Goal: Task Accomplishment & Management: Use online tool/utility

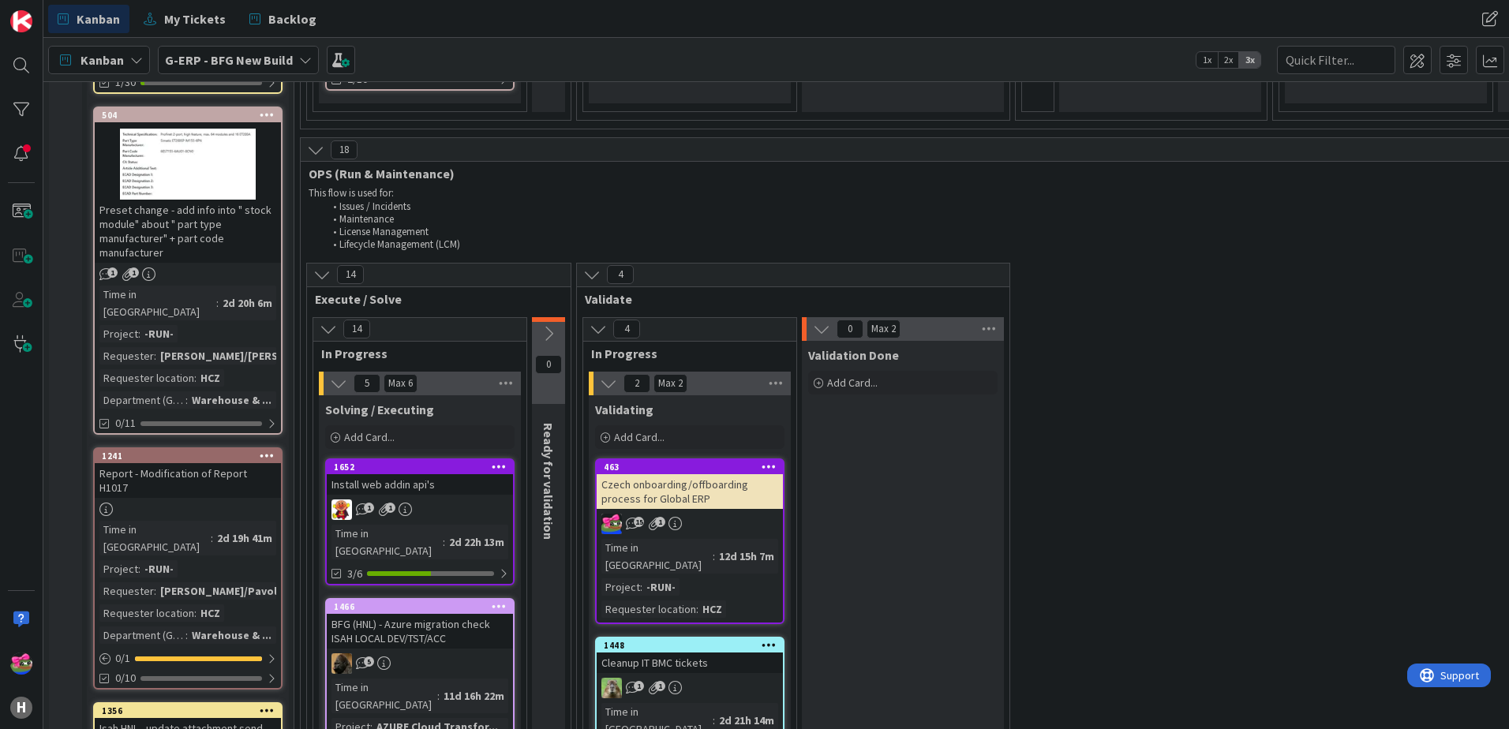
scroll to position [1894, 0]
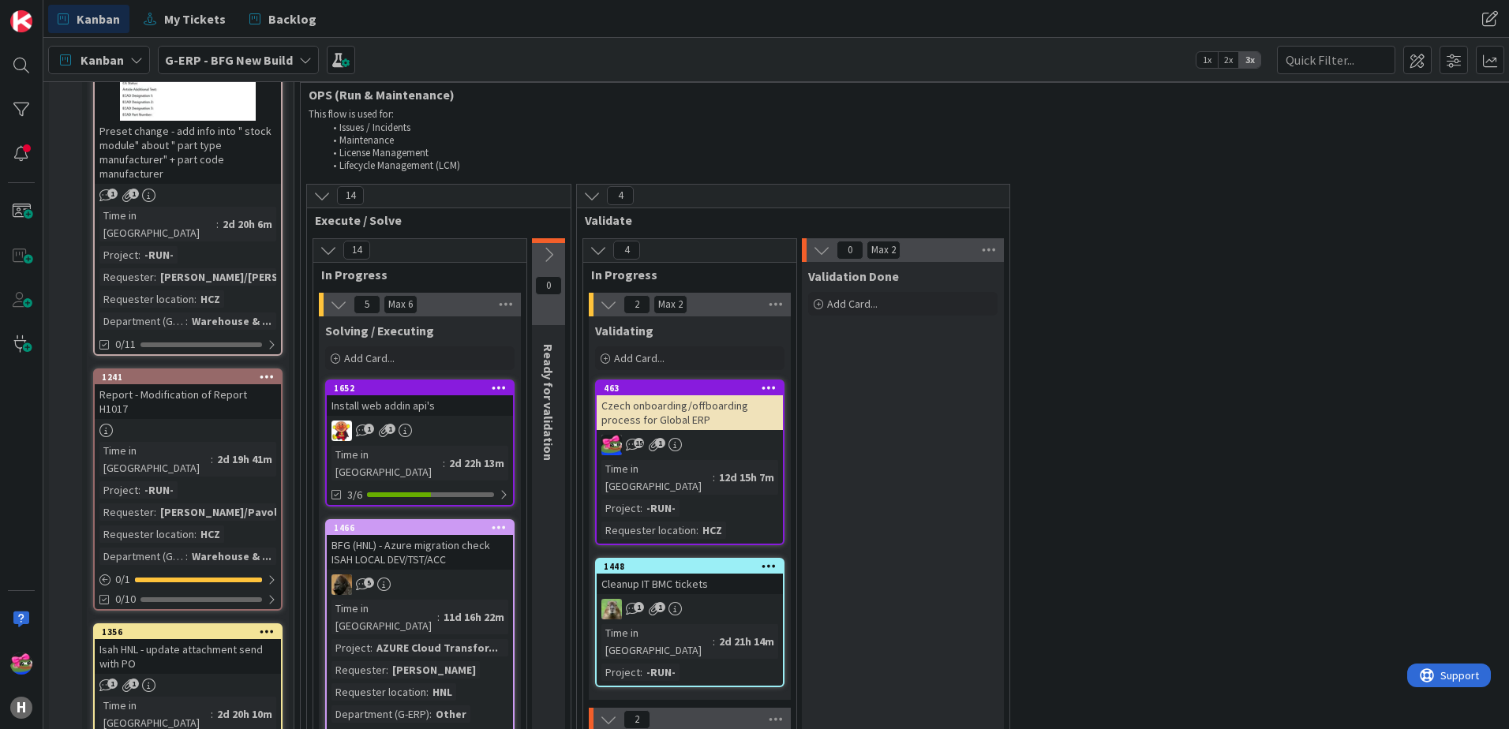
click at [221, 634] on div "Isah HNL - update attachment send with PO" at bounding box center [188, 656] width 186 height 35
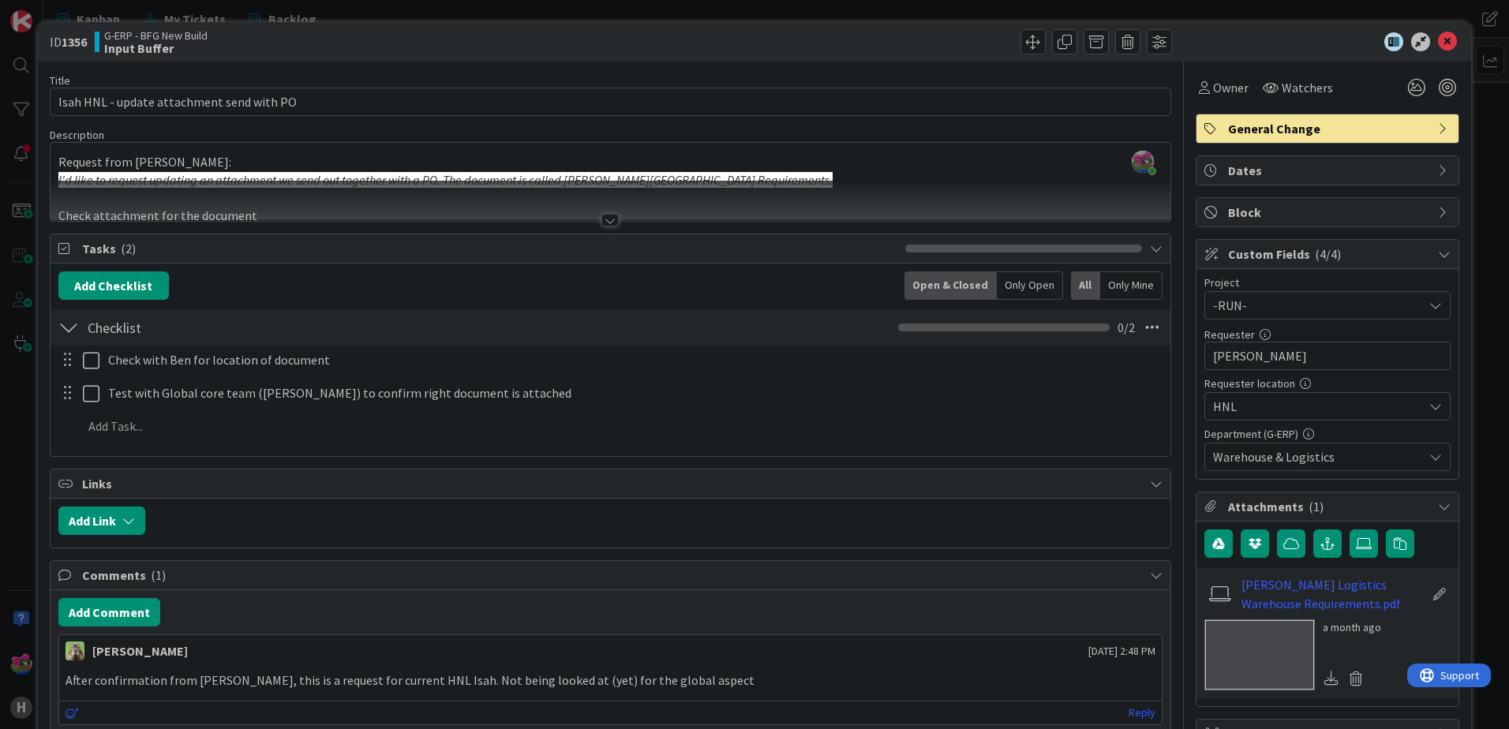
click at [603, 221] on div at bounding box center [609, 220] width 17 height 13
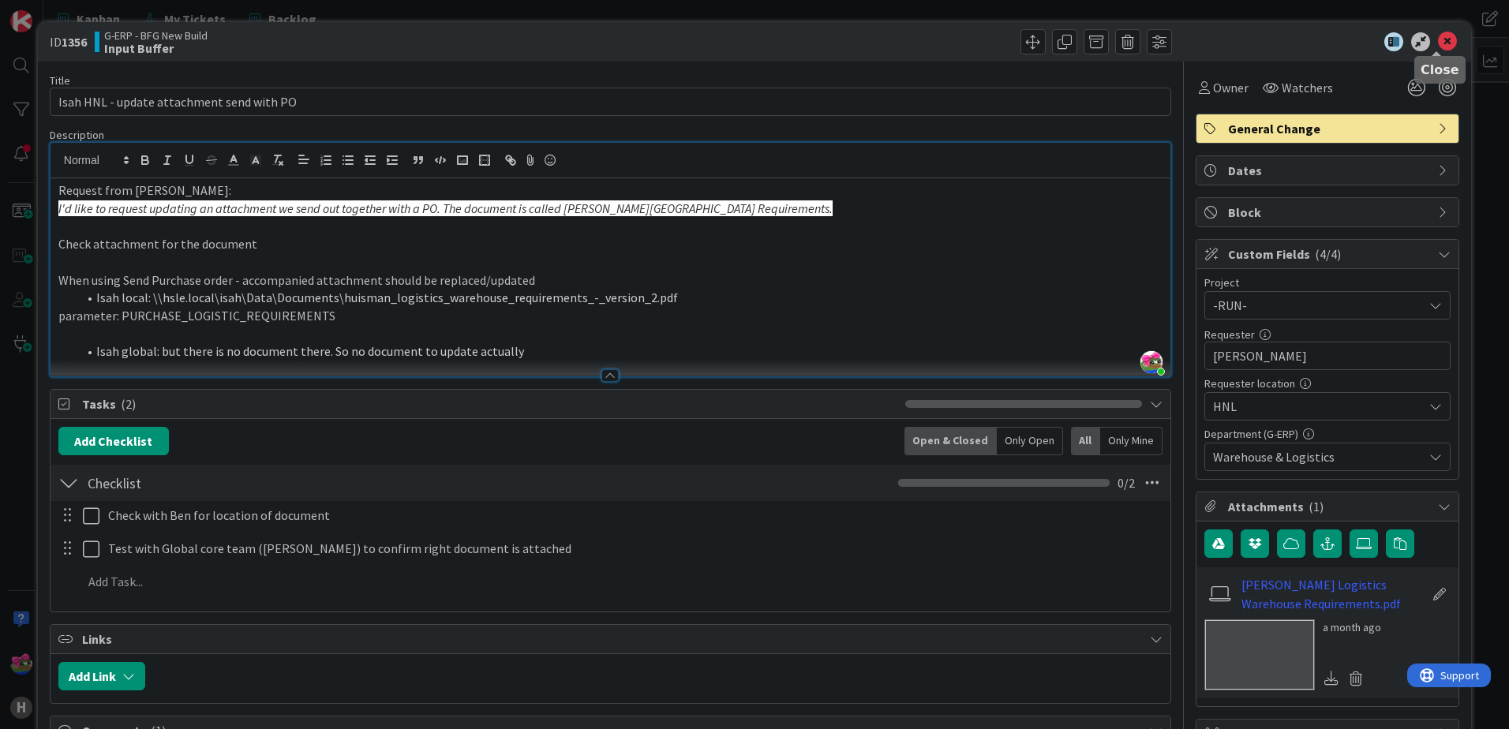
click at [1205, 41] on icon at bounding box center [1447, 41] width 19 height 19
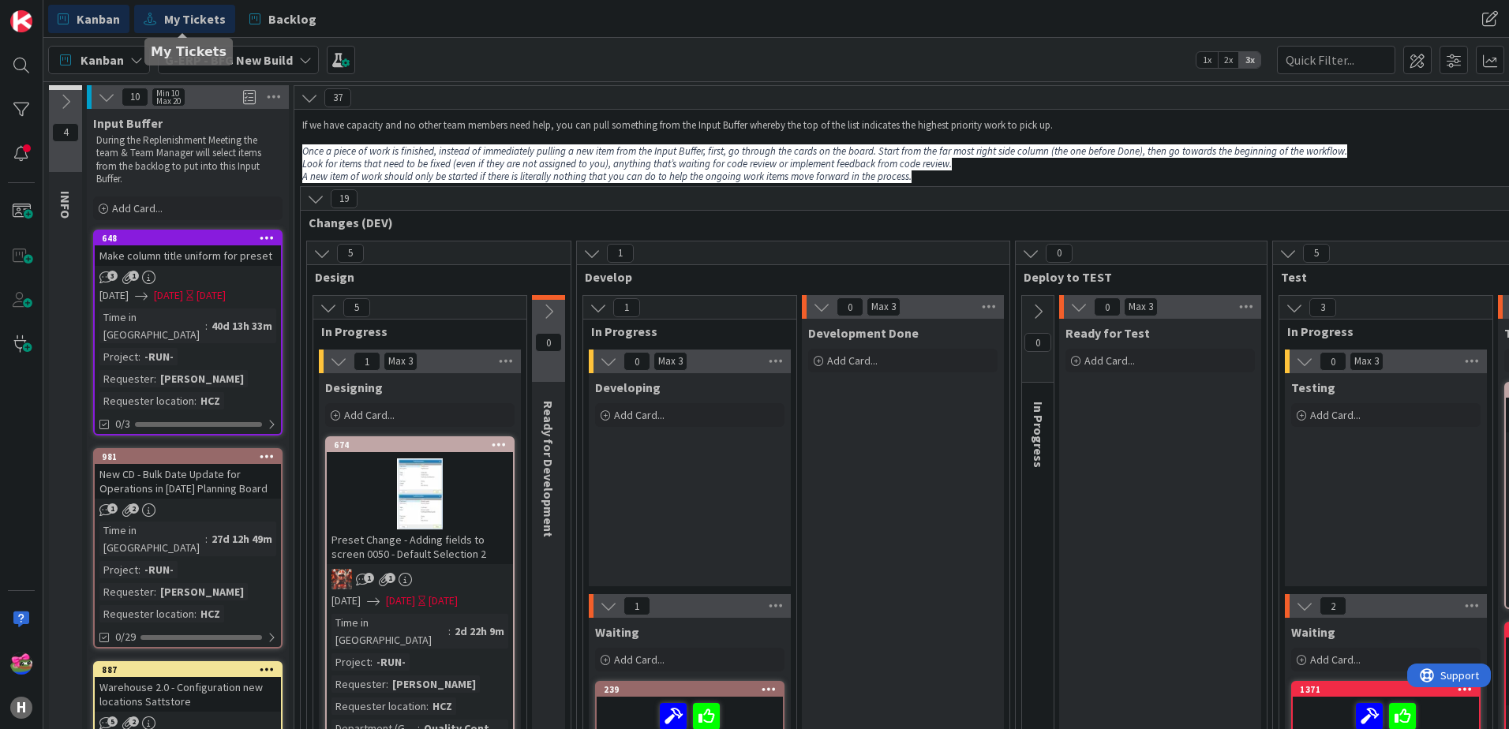
click at [213, 21] on span "My Tickets" at bounding box center [195, 18] width 62 height 19
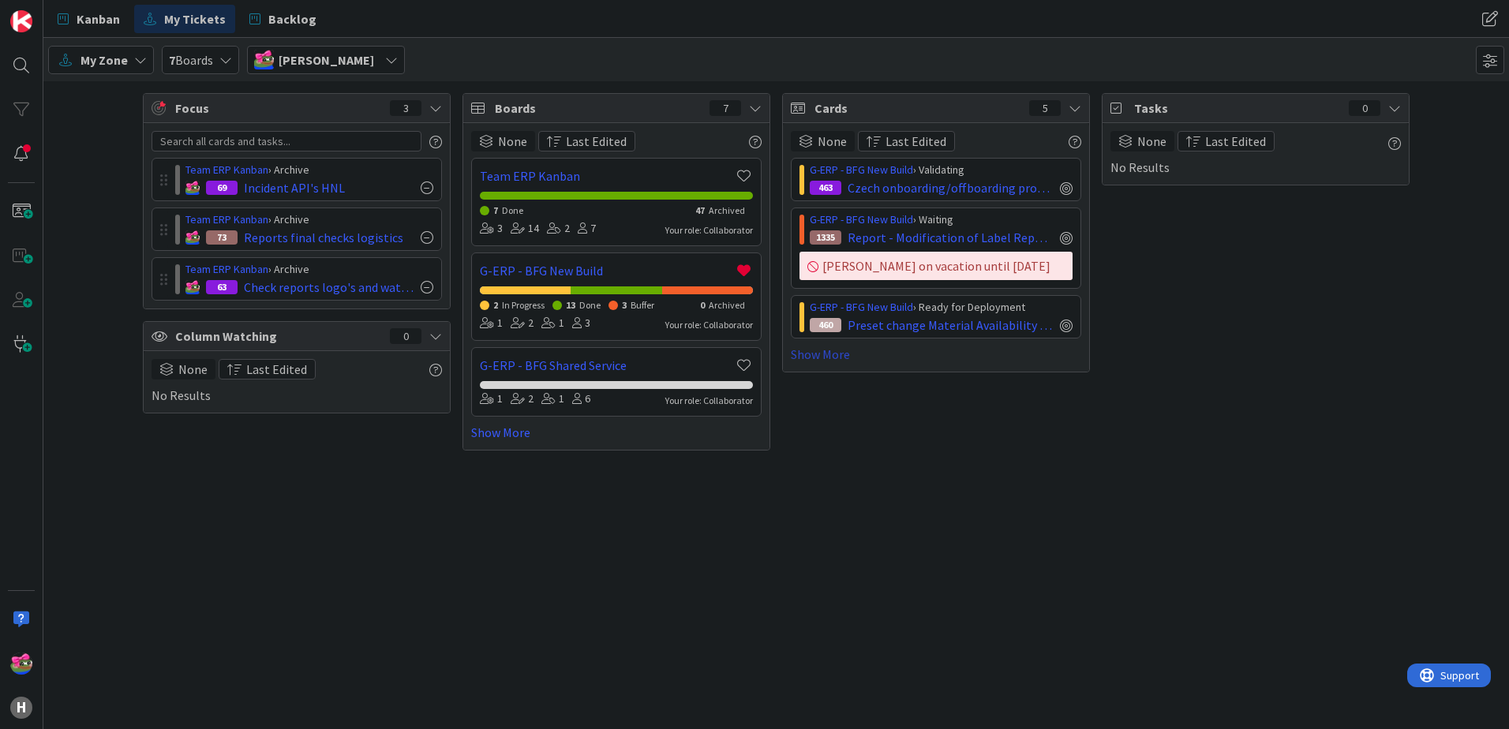
click at [842, 359] on link "Show More" at bounding box center [936, 354] width 290 height 19
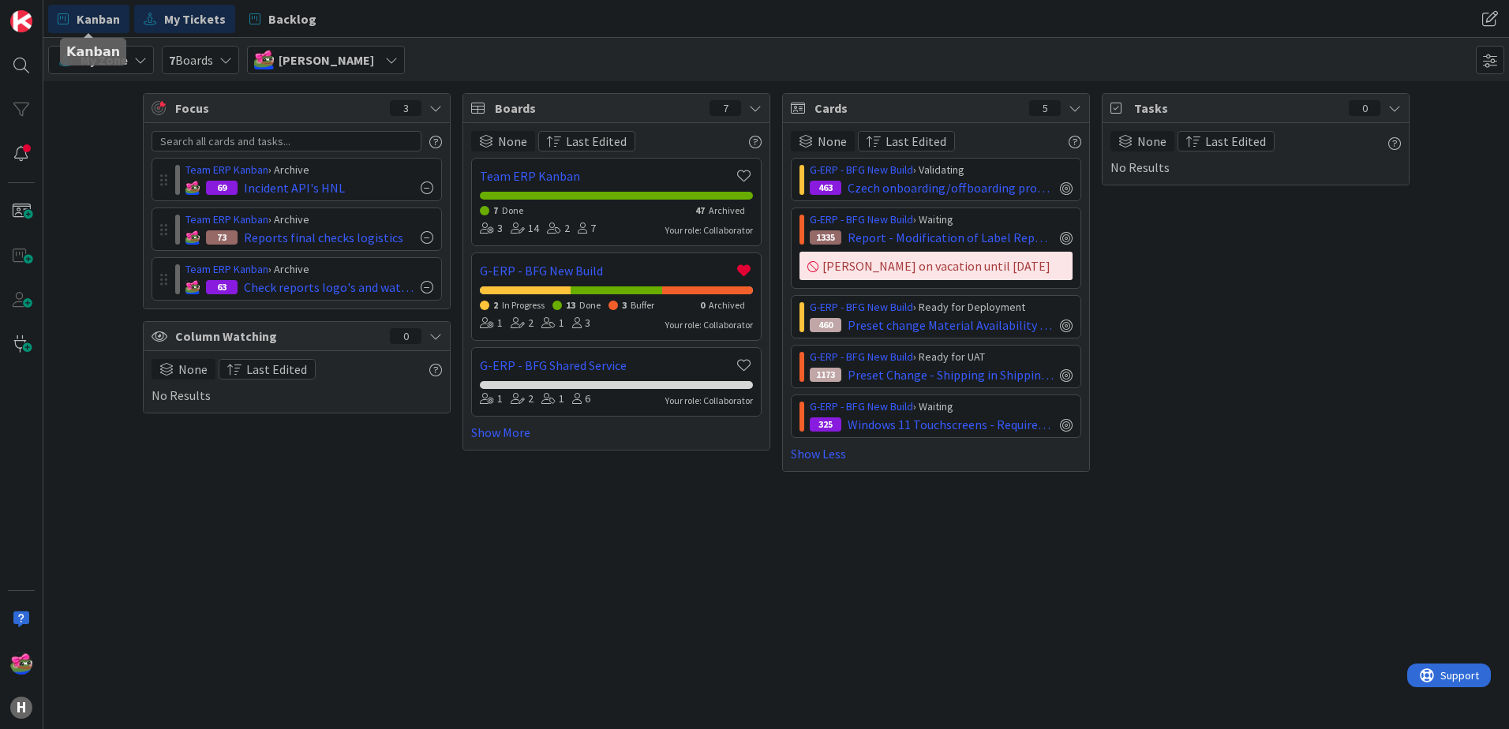
click at [99, 21] on span "Kanban" at bounding box center [98, 18] width 43 height 19
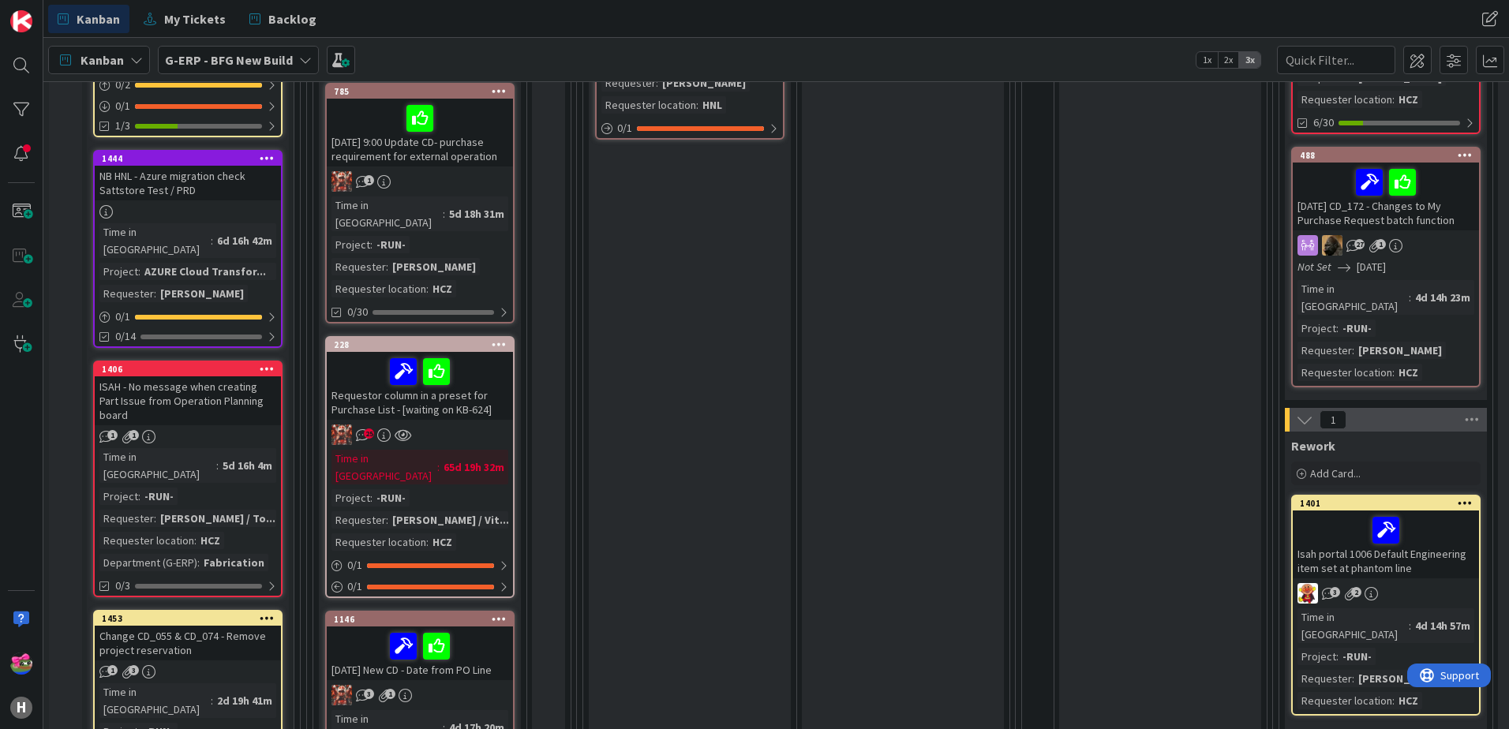
scroll to position [789, 0]
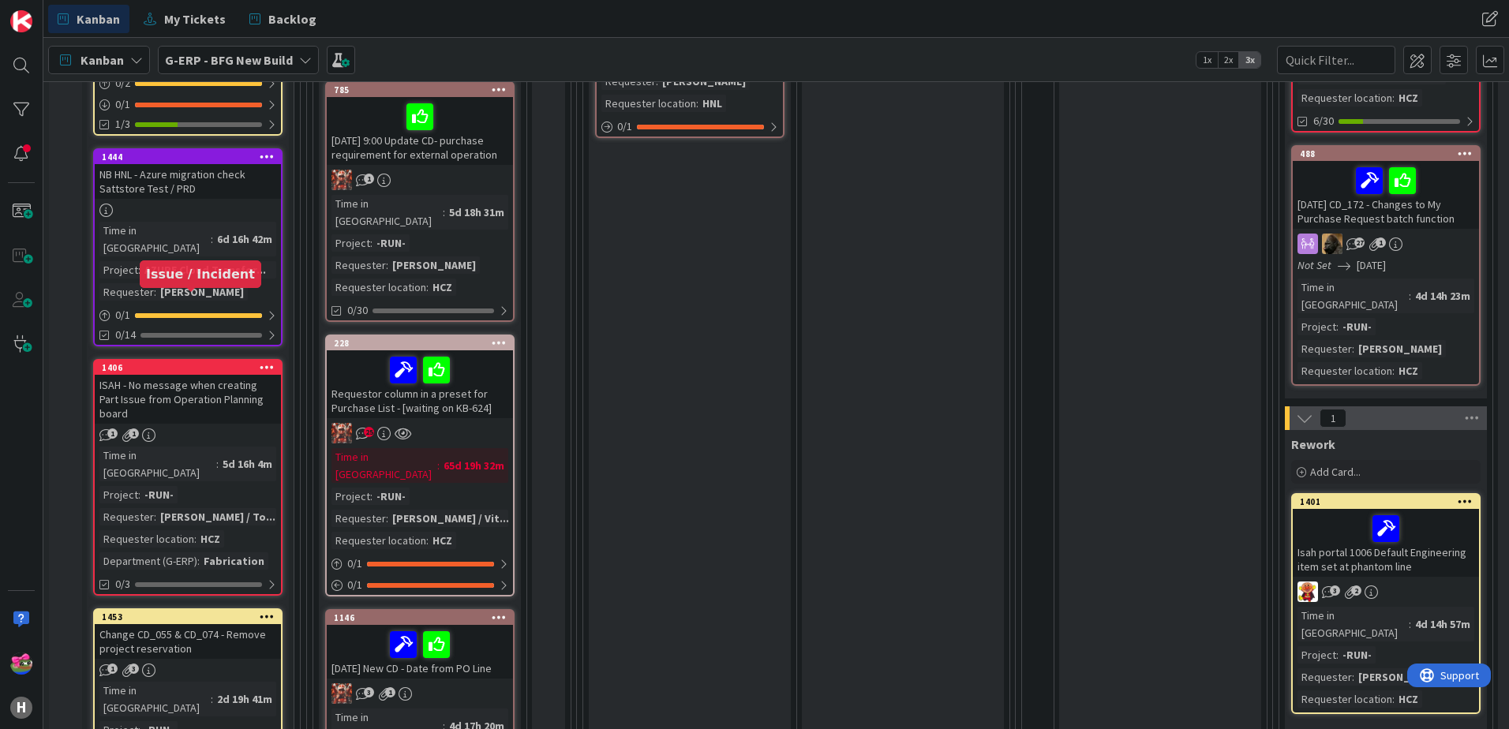
click at [179, 362] on div "1406" at bounding box center [191, 367] width 179 height 11
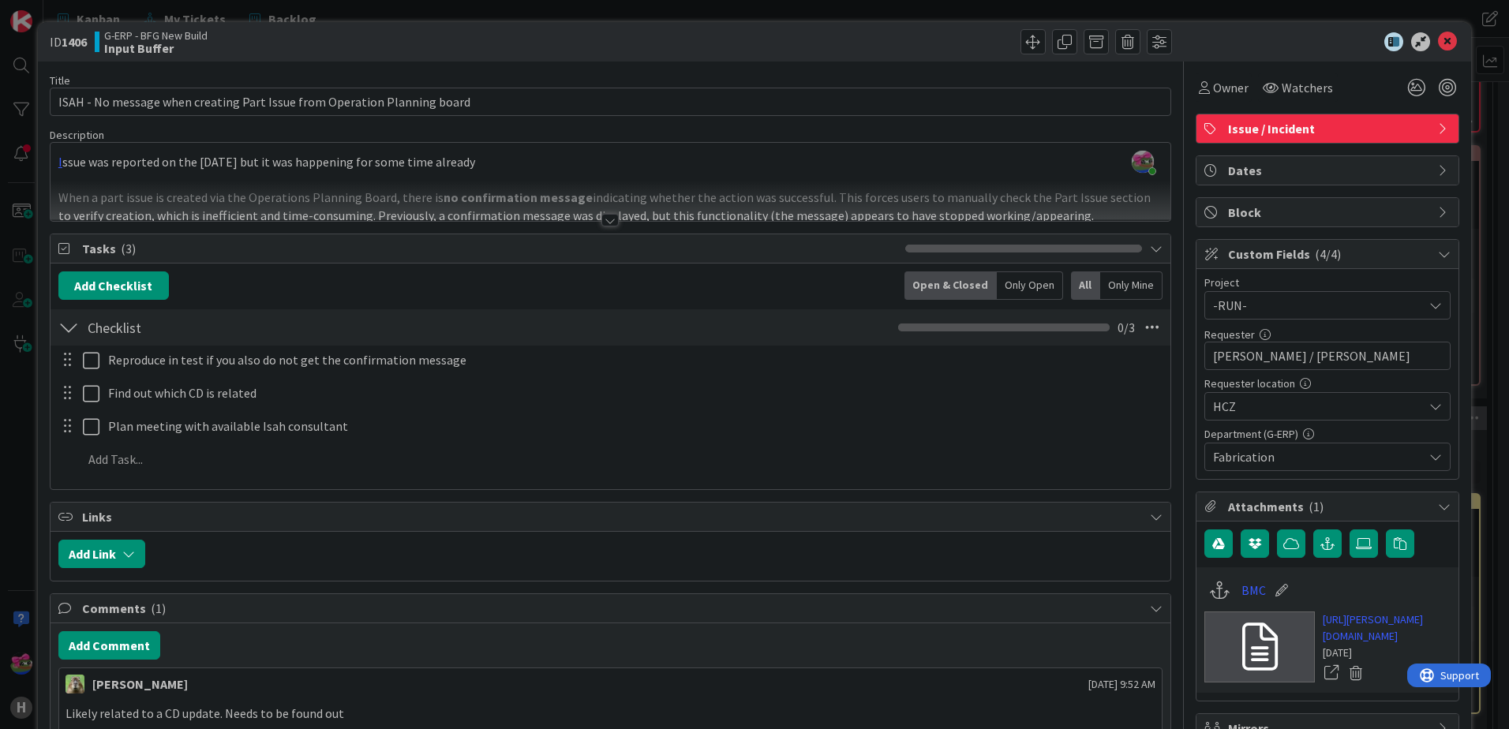
click at [601, 223] on div at bounding box center [609, 220] width 17 height 13
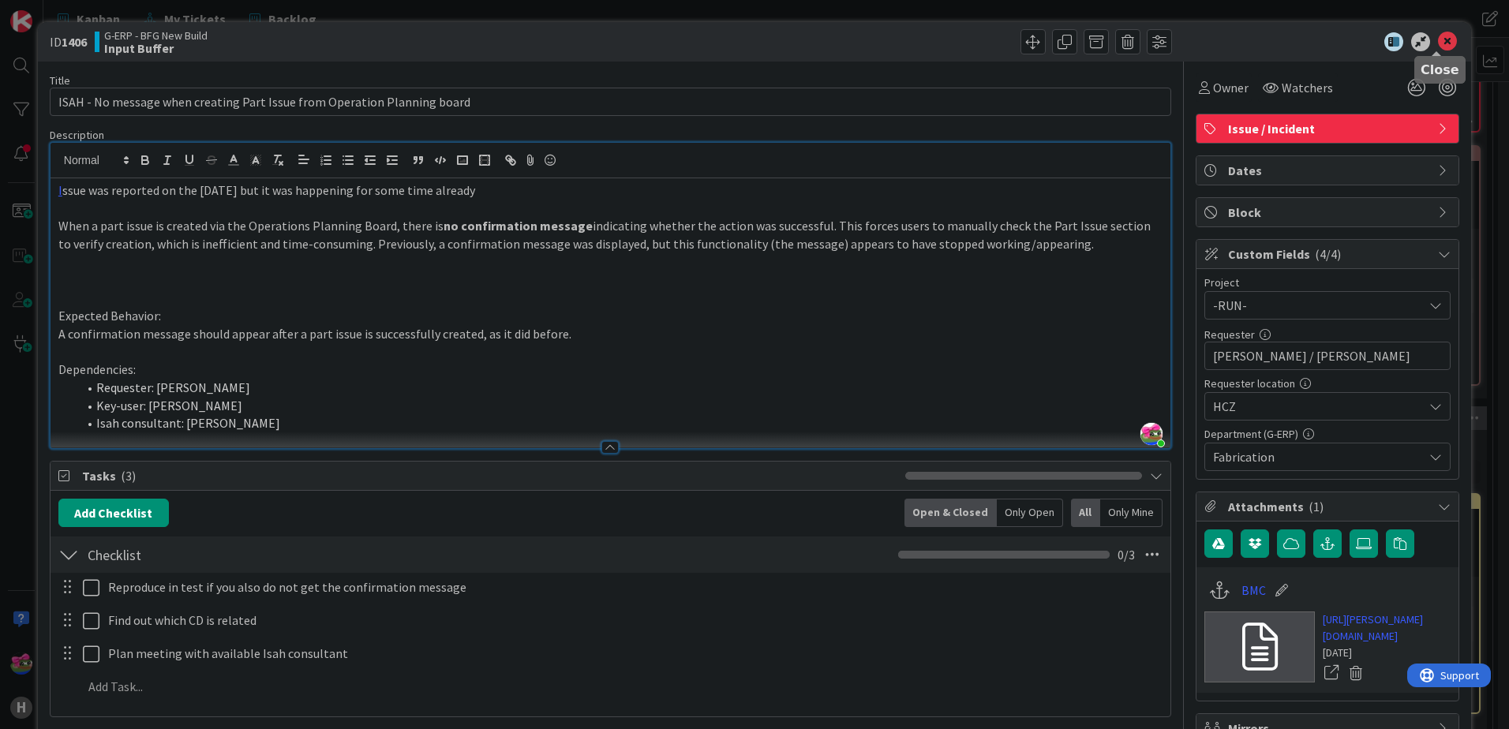
click at [1205, 36] on icon at bounding box center [1447, 41] width 19 height 19
